Goal: Information Seeking & Learning: Learn about a topic

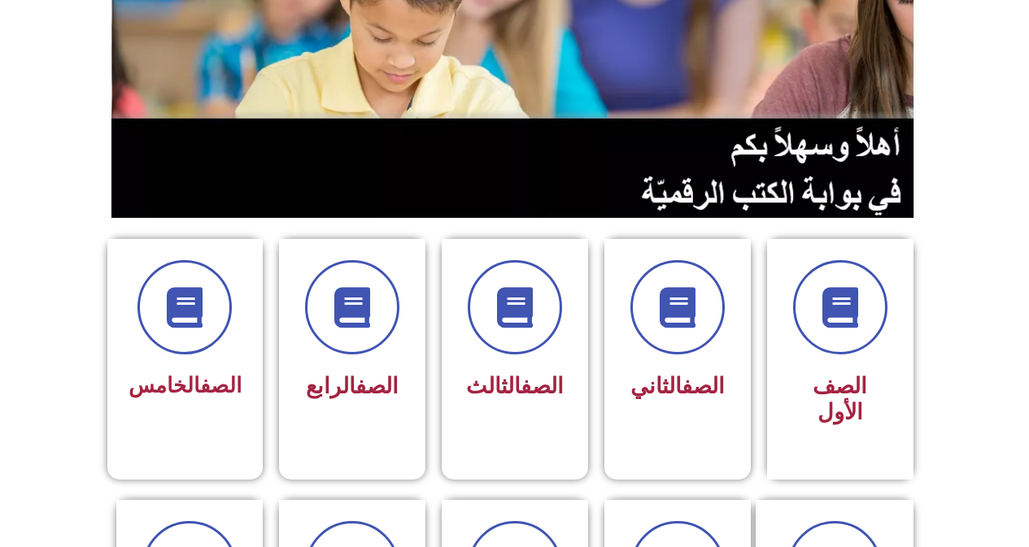
scroll to position [433, 0]
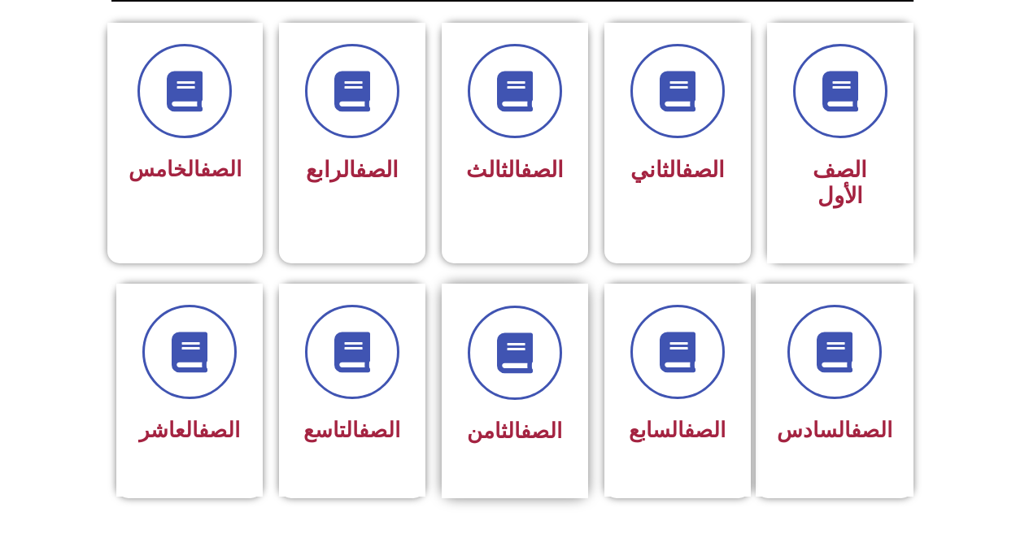
click at [522, 419] on link "الصف" at bounding box center [540, 431] width 41 height 24
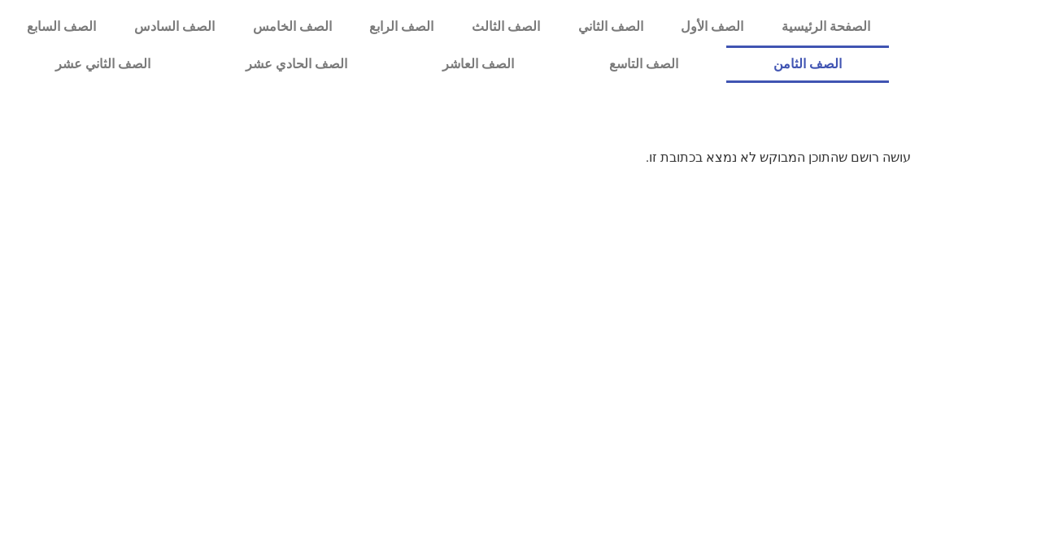
click at [726, 46] on link "الصف الثامن" at bounding box center [807, 64] width 163 height 37
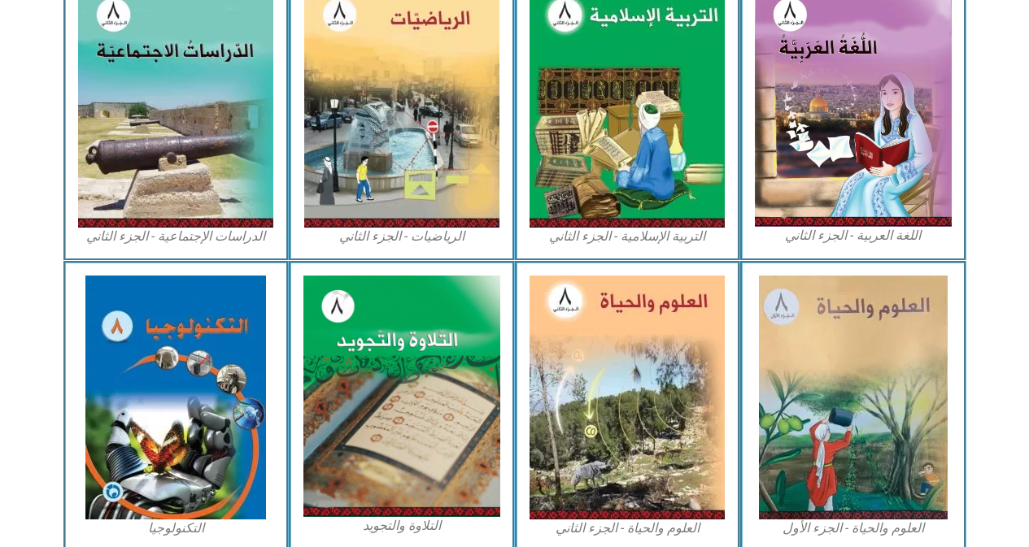
scroll to position [829, 0]
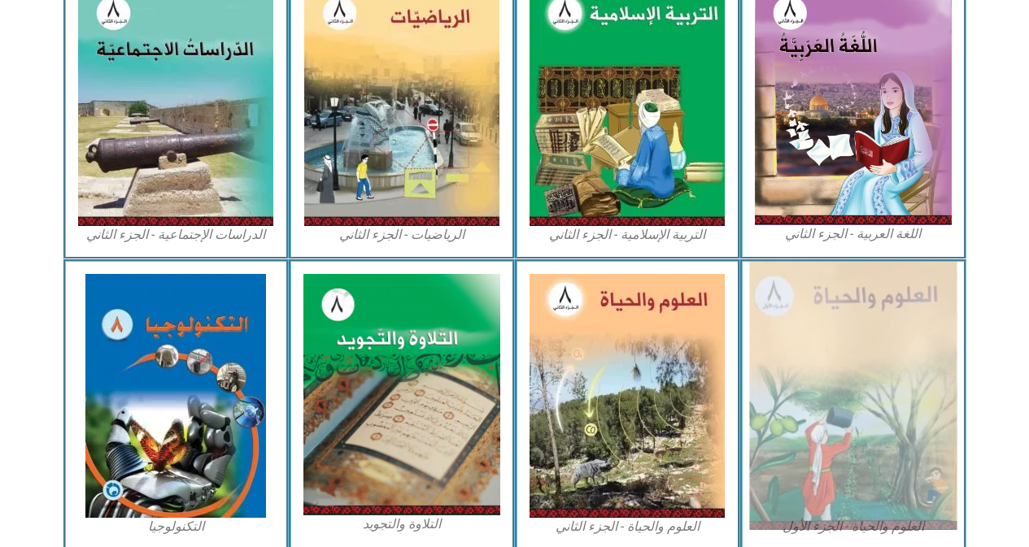
click at [916, 365] on img at bounding box center [852, 396] width 207 height 268
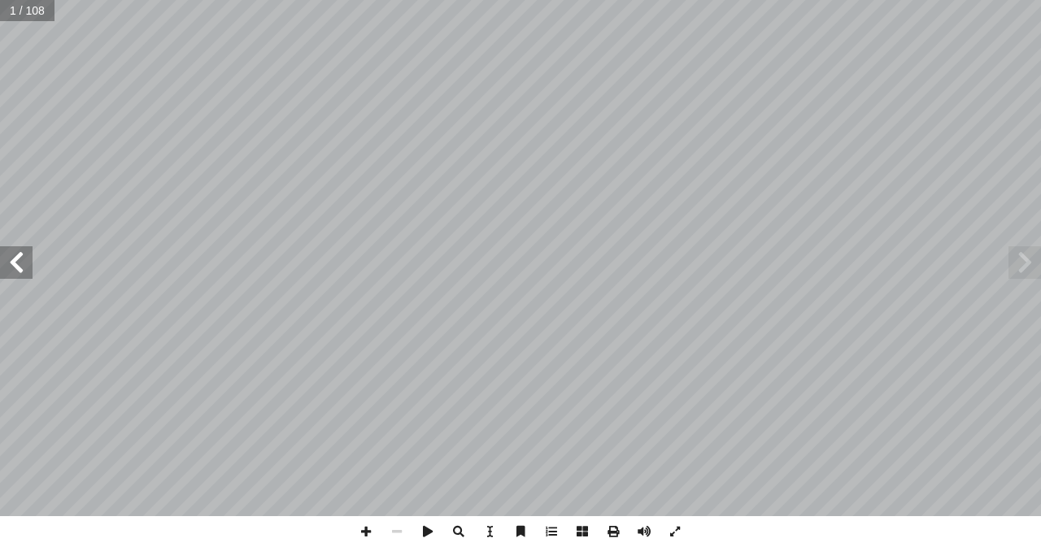
click at [20, 16] on input "text" at bounding box center [27, 10] width 54 height 21
type input "**"
click at [371, 532] on span at bounding box center [365, 531] width 31 height 31
click at [32, 276] on span at bounding box center [16, 262] width 33 height 33
